Goal: Task Accomplishment & Management: Use online tool/utility

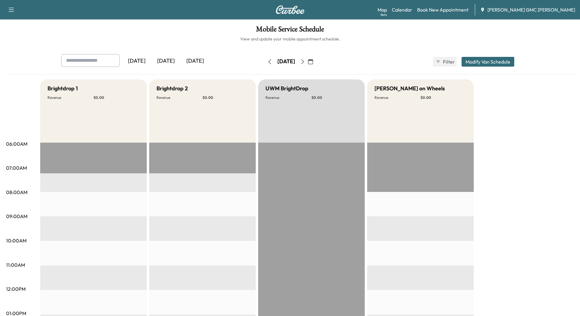
click at [164, 61] on div "[DATE]" at bounding box center [165, 61] width 29 height 14
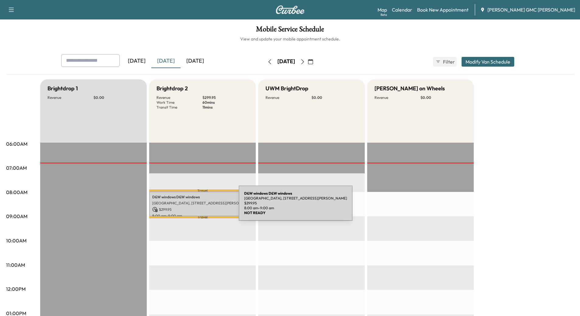
click at [193, 207] on p "$ 299.95" at bounding box center [202, 209] width 100 height 5
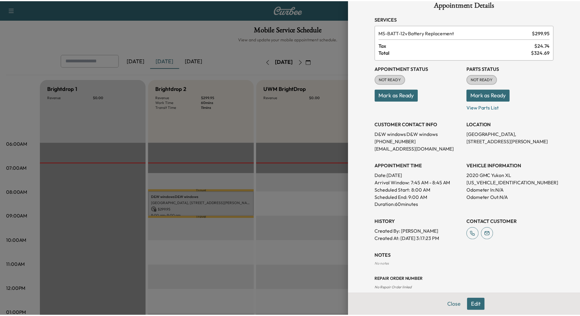
scroll to position [21, 0]
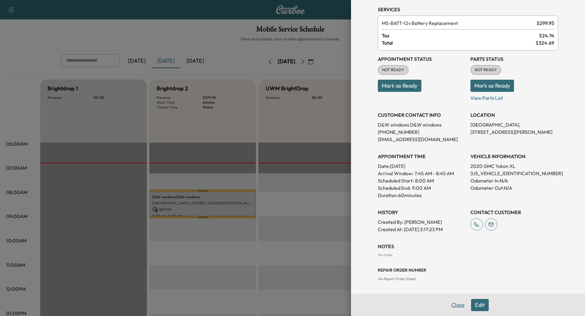
click at [449, 304] on button "Close" at bounding box center [457, 305] width 21 height 12
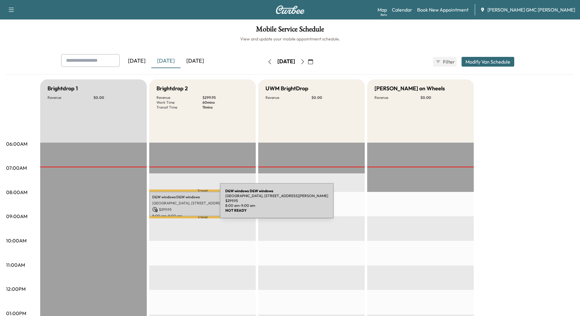
click at [174, 205] on p "[GEOGRAPHIC_DATA], [STREET_ADDRESS][PERSON_NAME]" at bounding box center [202, 203] width 100 height 5
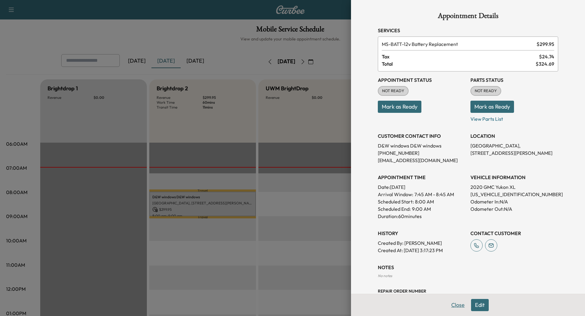
click at [450, 305] on button "Close" at bounding box center [457, 305] width 21 height 12
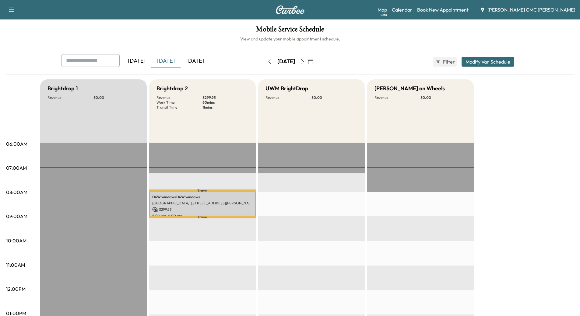
click at [308, 58] on button "button" at bounding box center [302, 62] width 10 height 10
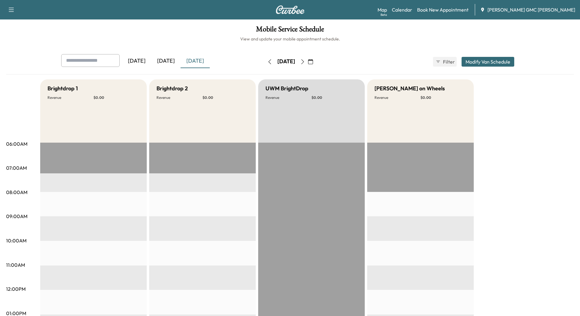
click at [267, 62] on icon "button" at bounding box center [269, 61] width 5 height 5
